Goal: Check status

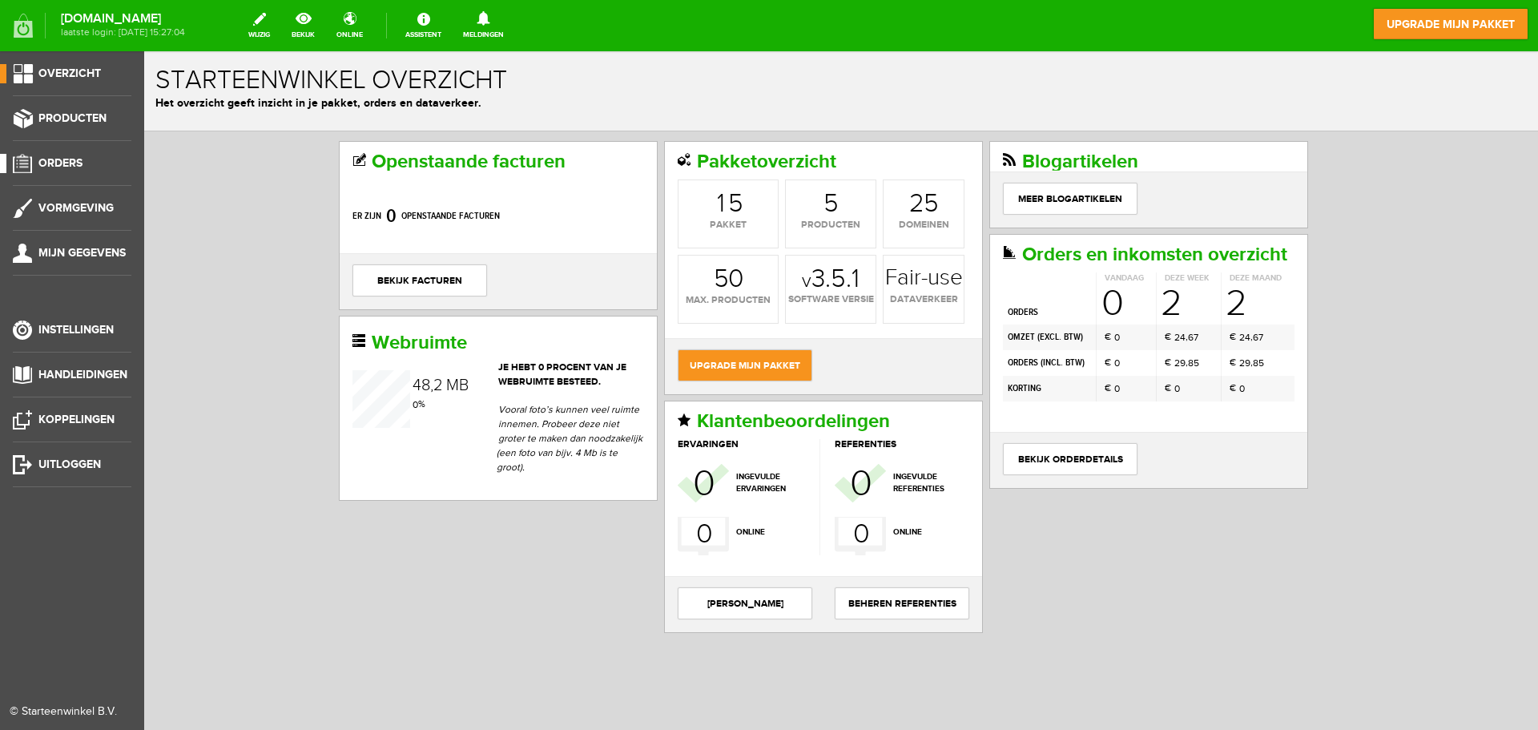
click at [68, 156] on span "Orders" at bounding box center [60, 163] width 44 height 14
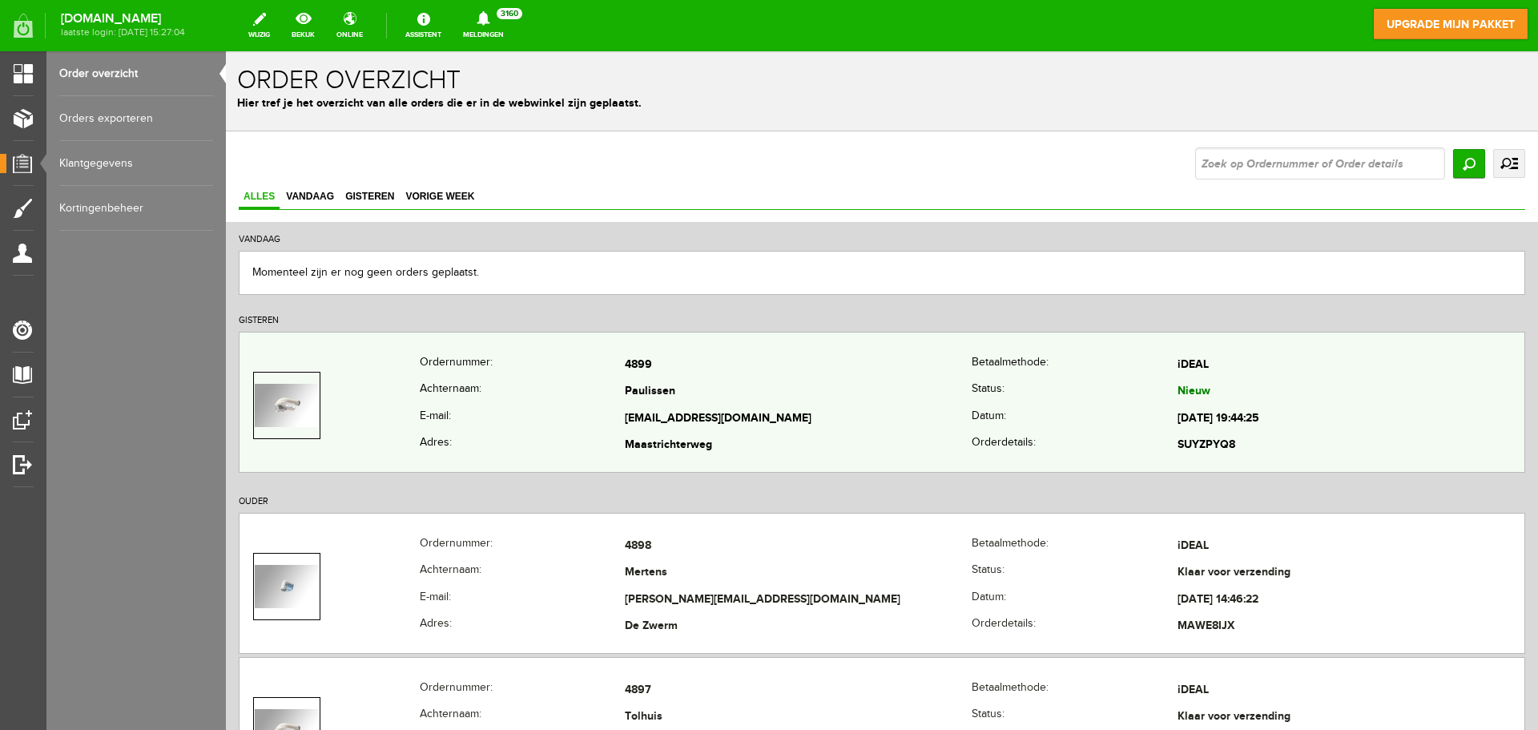
click at [737, 399] on td "Paulissen" at bounding box center [798, 392] width 347 height 27
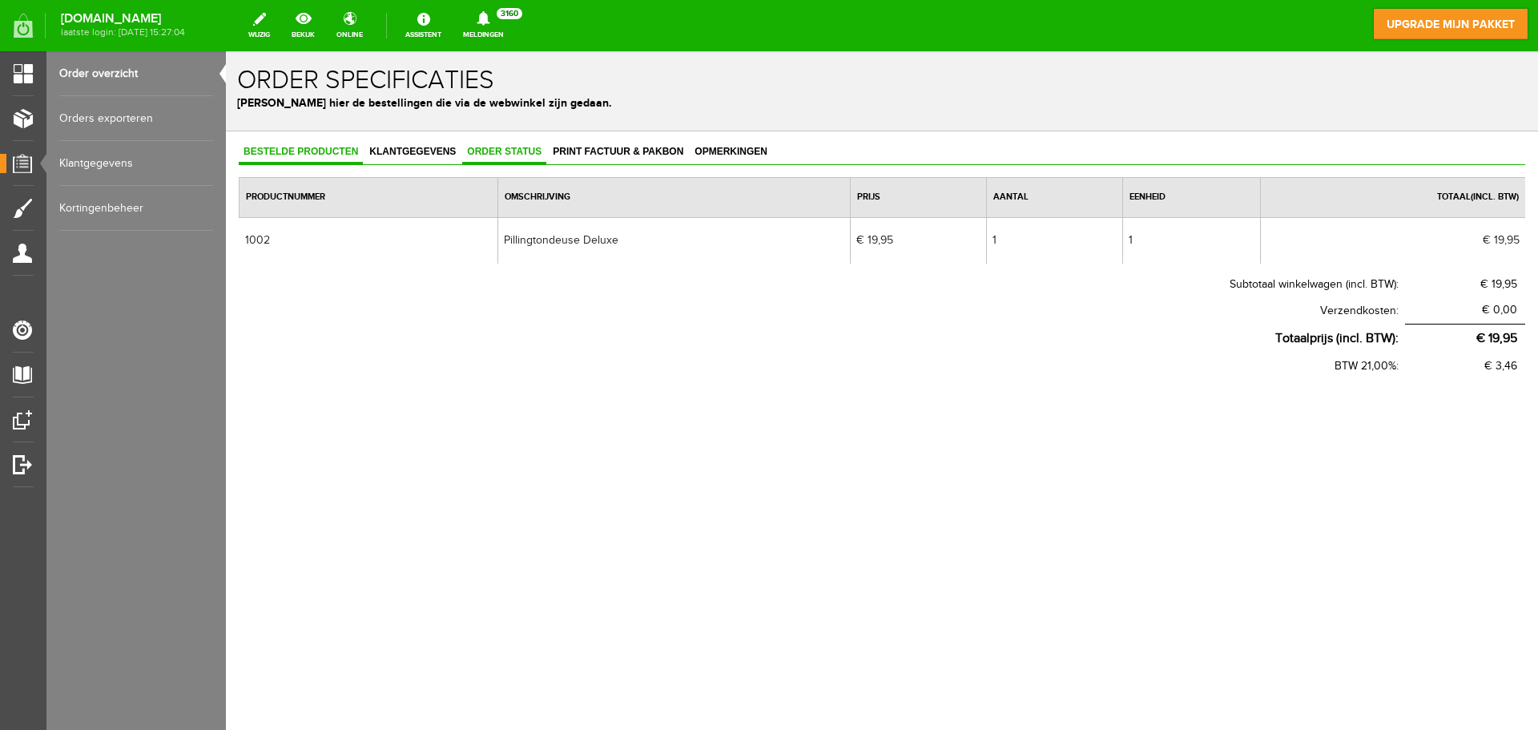
click at [497, 151] on span "Order status" at bounding box center [504, 151] width 84 height 11
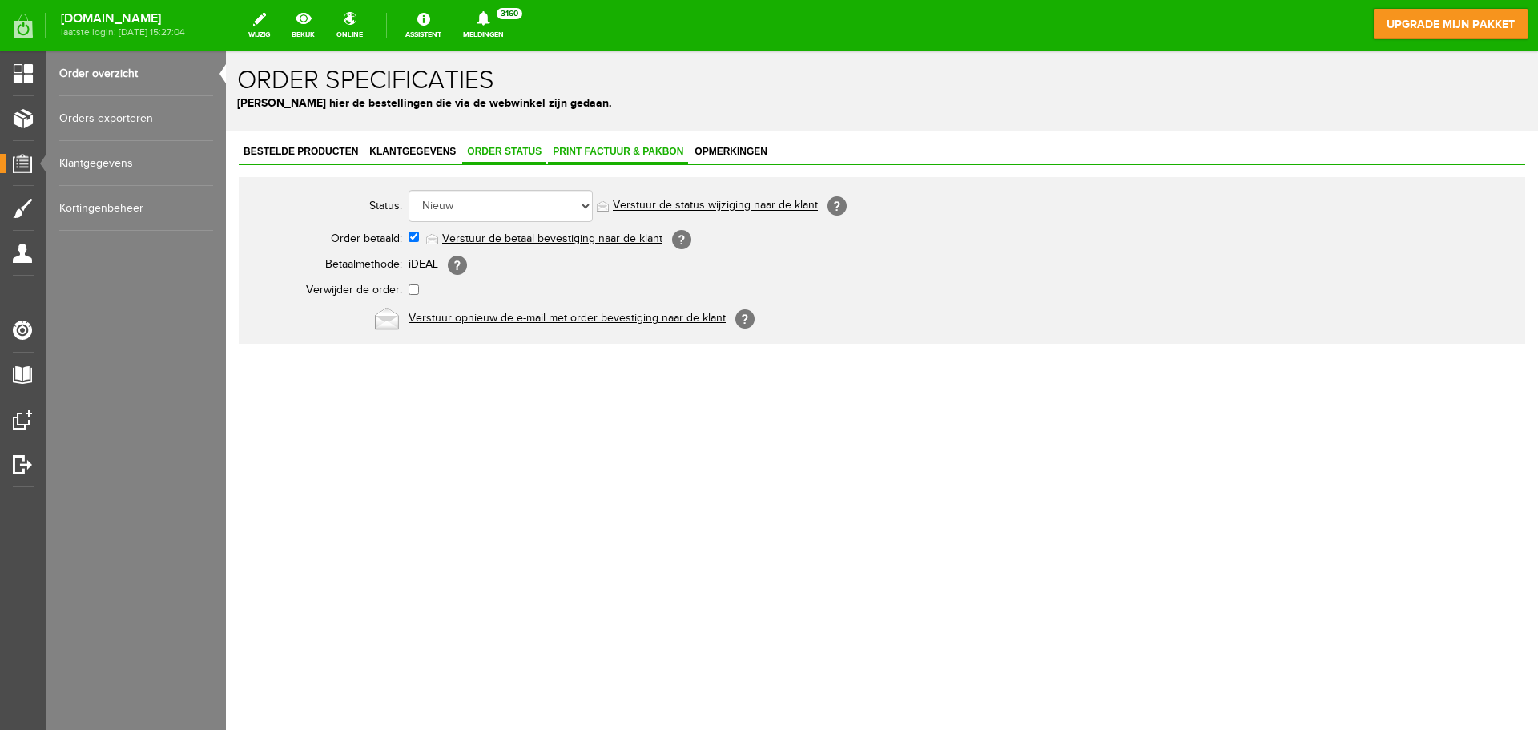
click at [612, 148] on span "Print factuur & pakbon" at bounding box center [618, 151] width 140 height 11
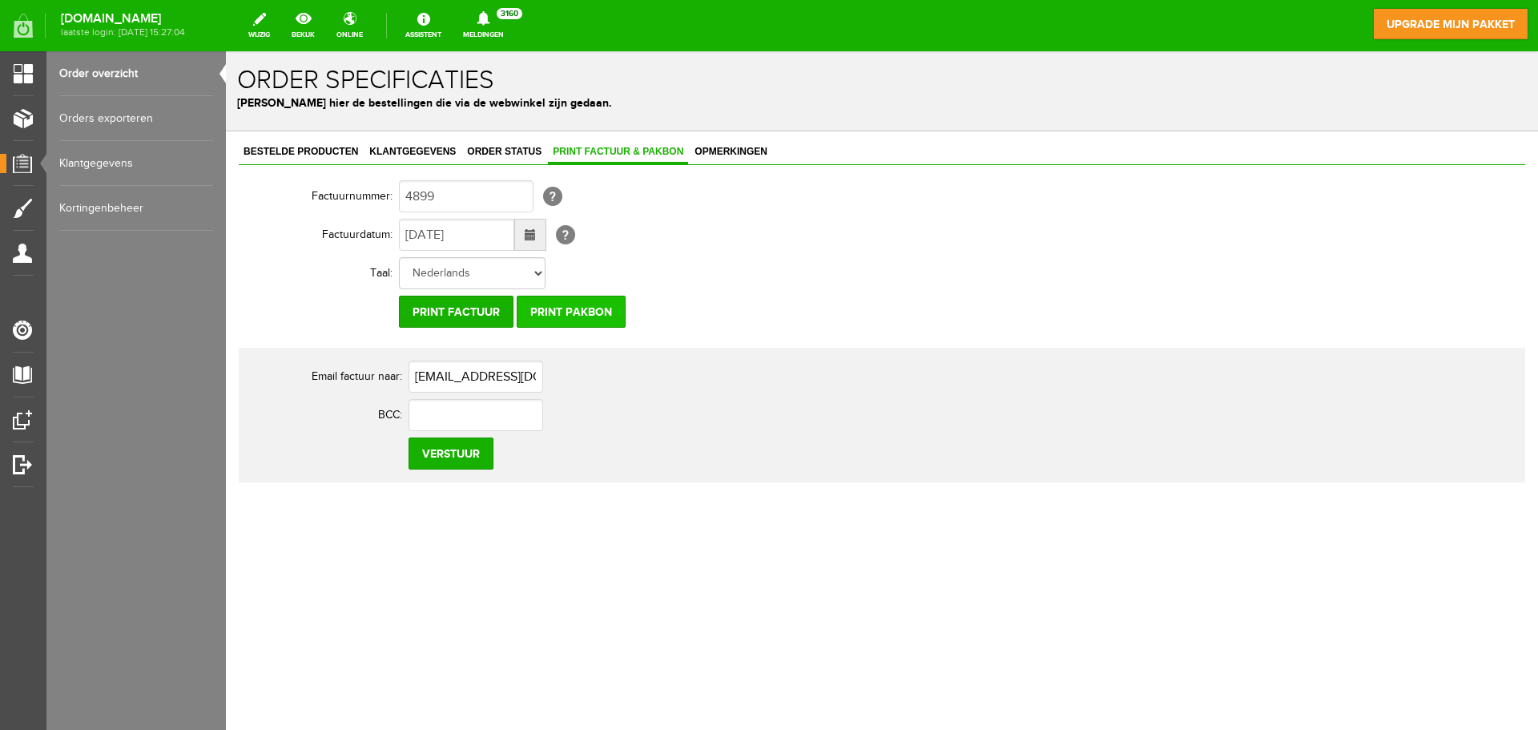
click at [545, 312] on input "Print pakbon" at bounding box center [571, 312] width 109 height 32
drag, startPoint x: 412, startPoint y: 377, endPoint x: 556, endPoint y: 381, distance: 143.4
click at [543, 381] on input "[EMAIL_ADDRESS][DOMAIN_NAME]" at bounding box center [475, 376] width 135 height 32
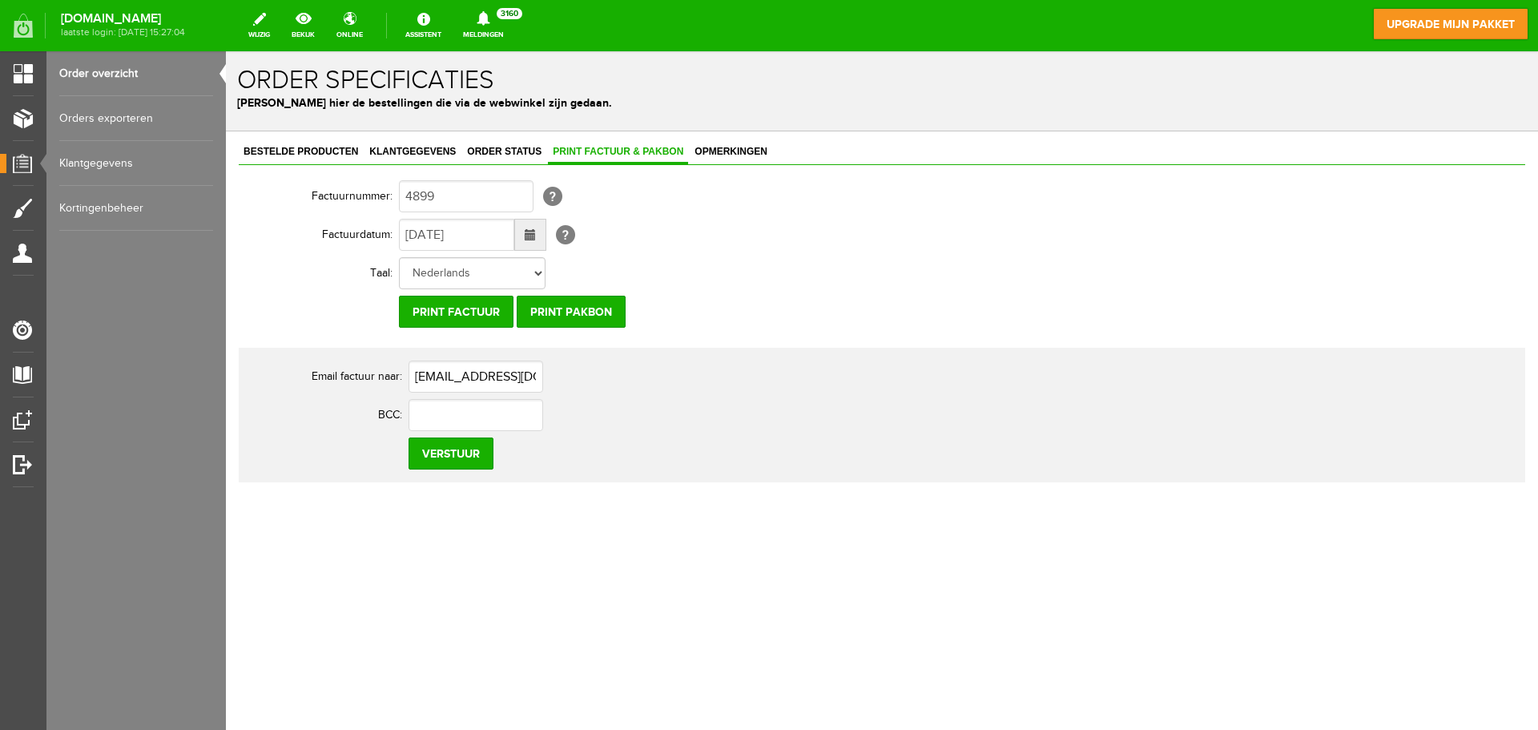
click at [1275, 264] on div "Factuurnummer: 4899 [?] Factuurdatum: [DATE] [?] Taal: Nederlands Print factuur…" at bounding box center [882, 329] width 1286 height 305
click at [497, 149] on span "Order status" at bounding box center [504, 151] width 84 height 11
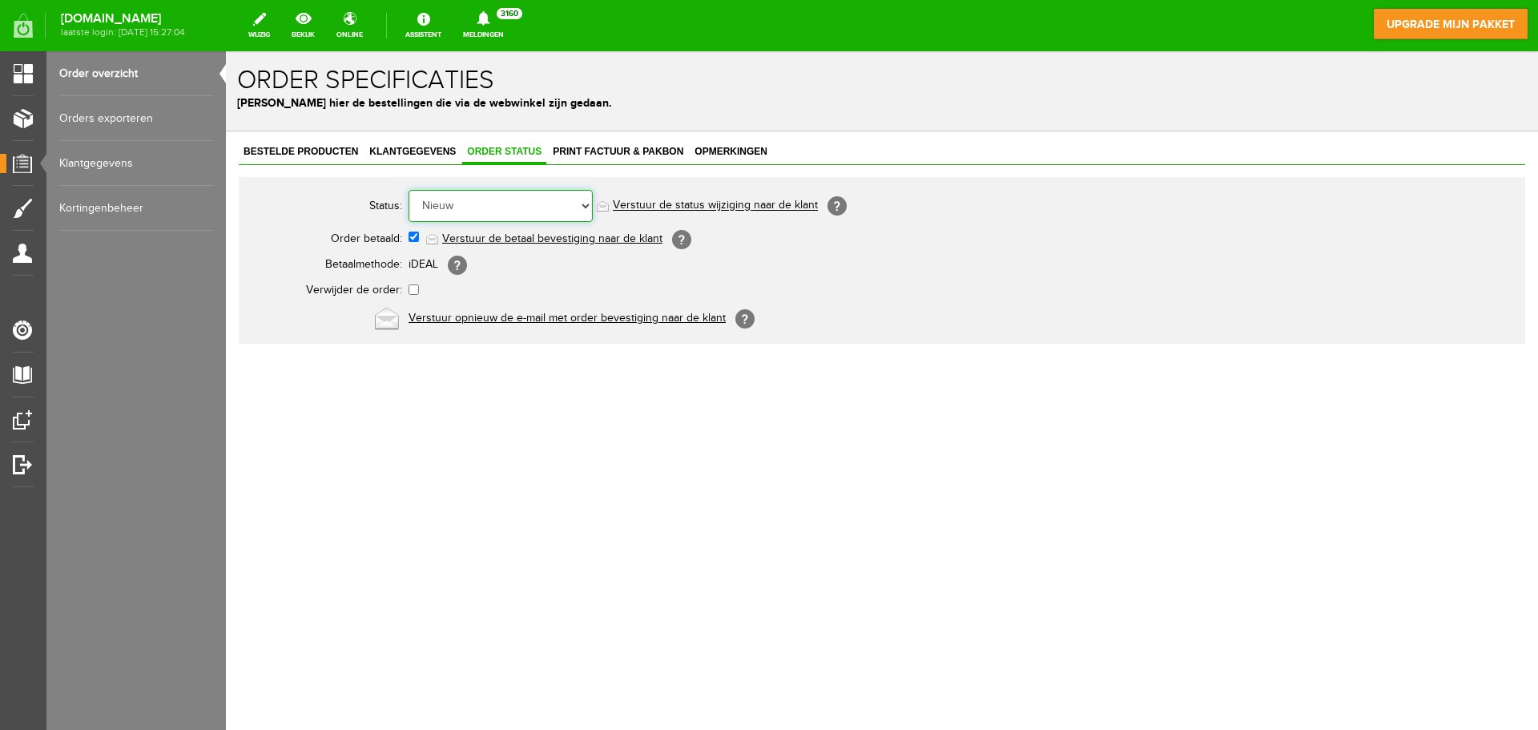
drag, startPoint x: 477, startPoint y: 199, endPoint x: 477, endPoint y: 214, distance: 15.2
click at [477, 199] on select "Order niet afgerond Nieuw Order in behandeling Wacht op leverancier Wacht op be…" at bounding box center [500, 206] width 184 height 32
select select "14"
click at [408, 190] on select "Order niet afgerond Nieuw Order in behandeling Wacht op leverancier Wacht op be…" at bounding box center [500, 206] width 184 height 32
click at [754, 207] on link "Verstuur de status wijziging naar de klant" at bounding box center [715, 205] width 205 height 13
